Goal: Task Accomplishment & Management: Use online tool/utility

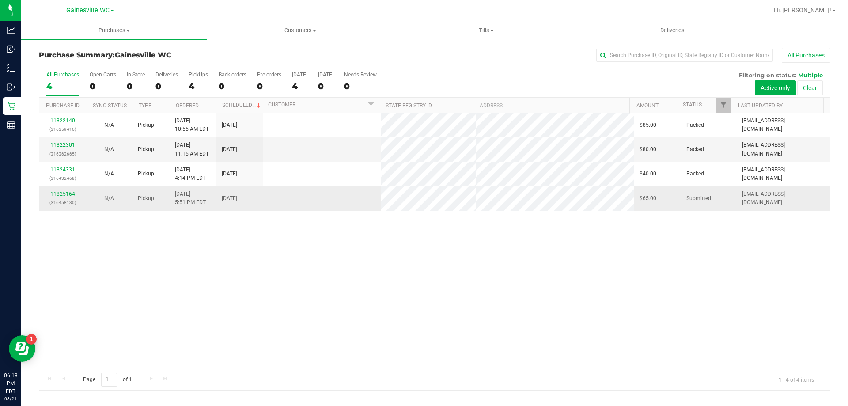
click at [71, 197] on div "11825164 (316458130)" at bounding box center [63, 198] width 36 height 17
click at [67, 189] on td "11825164 (316458130)" at bounding box center [62, 198] width 46 height 24
click at [68, 189] on td "11825164 (316458130)" at bounding box center [62, 198] width 46 height 24
click at [68, 191] on link "11825164" at bounding box center [62, 194] width 25 height 6
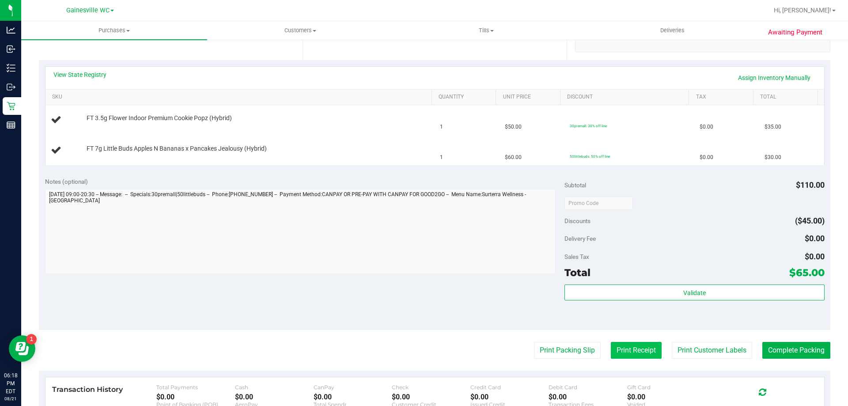
scroll to position [221, 0]
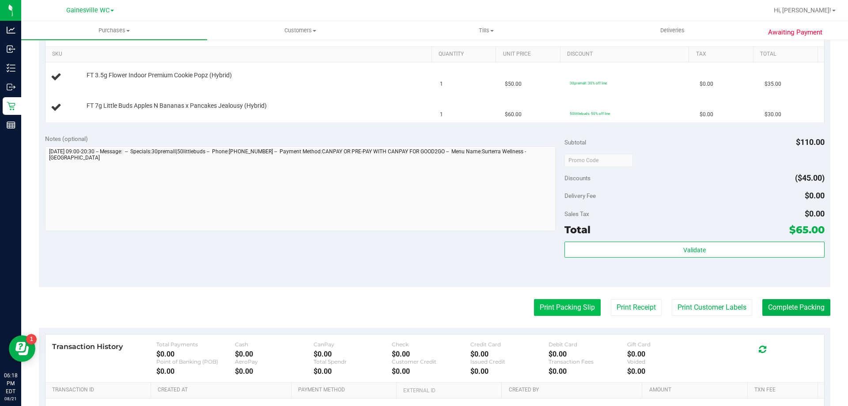
click at [573, 309] on button "Print Packing Slip" at bounding box center [567, 307] width 67 height 17
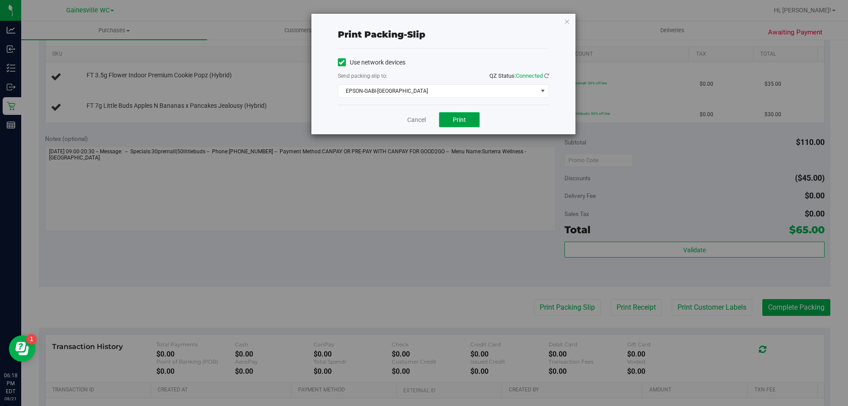
click at [461, 125] on button "Print" at bounding box center [459, 119] width 41 height 15
click at [426, 123] on link "Cancel" at bounding box center [416, 119] width 19 height 9
